Goal: Submit feedback/report problem

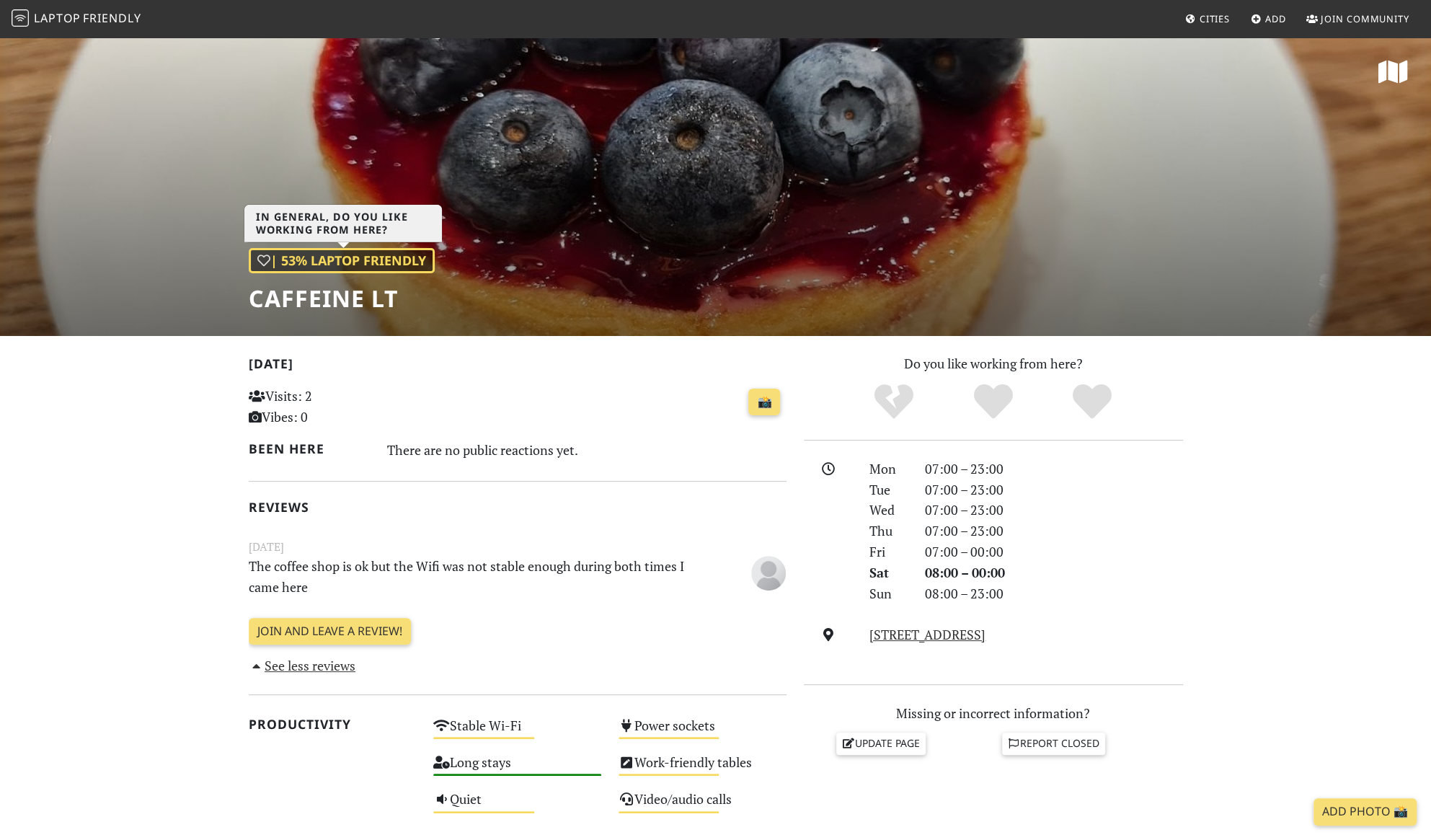
click at [373, 259] on div "| 53% Laptop Friendly" at bounding box center [342, 261] width 186 height 25
click at [499, 719] on div "Stable Wi-Fi Medium" at bounding box center [516, 731] width 185 height 37
